Goal: Task Accomplishment & Management: Manage account settings

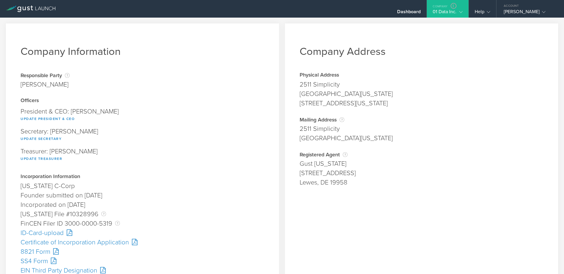
scroll to position [63, 0]
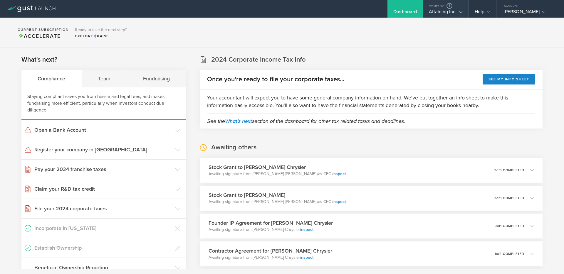
click at [459, 15] on div "Attaining Inc." at bounding box center [445, 13] width 33 height 9
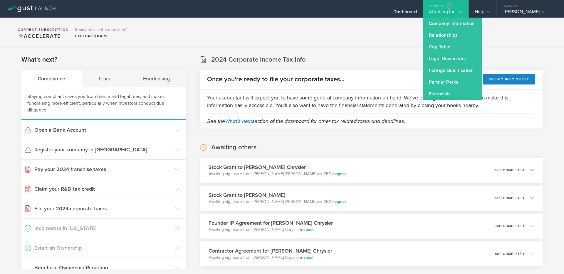
click at [376, 40] on section "Current Subscription Accelerate Ready to take the next step? Explore Raise" at bounding box center [282, 33] width 564 height 30
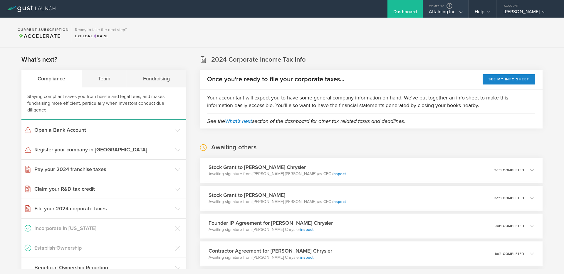
click at [453, 13] on div "Attaining Inc." at bounding box center [445, 13] width 33 height 9
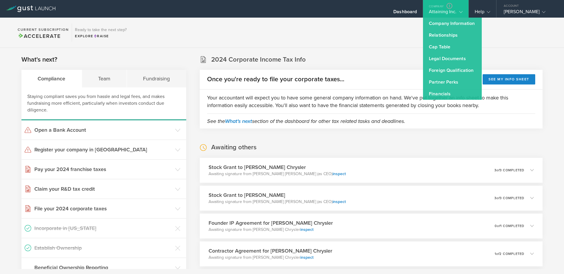
click at [393, 26] on section "Current Subscription Accelerate Ready to take the next step? Explore Raise" at bounding box center [282, 33] width 564 height 30
